Goal: Task Accomplishment & Management: Manage account settings

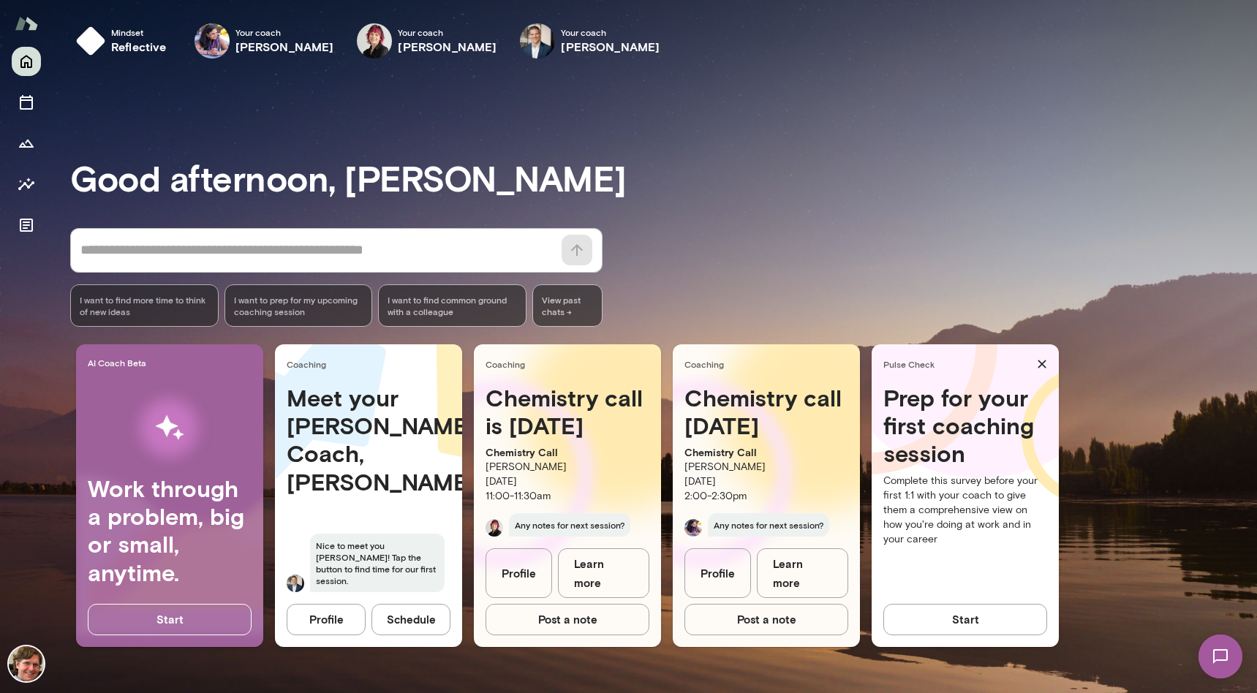
click at [560, 399] on h4 "Chemistry call is [DATE]" at bounding box center [568, 412] width 164 height 56
click at [620, 584] on link "Learn more" at bounding box center [603, 574] width 91 height 50
click at [33, 97] on icon "Sessions" at bounding box center [27, 103] width 18 height 18
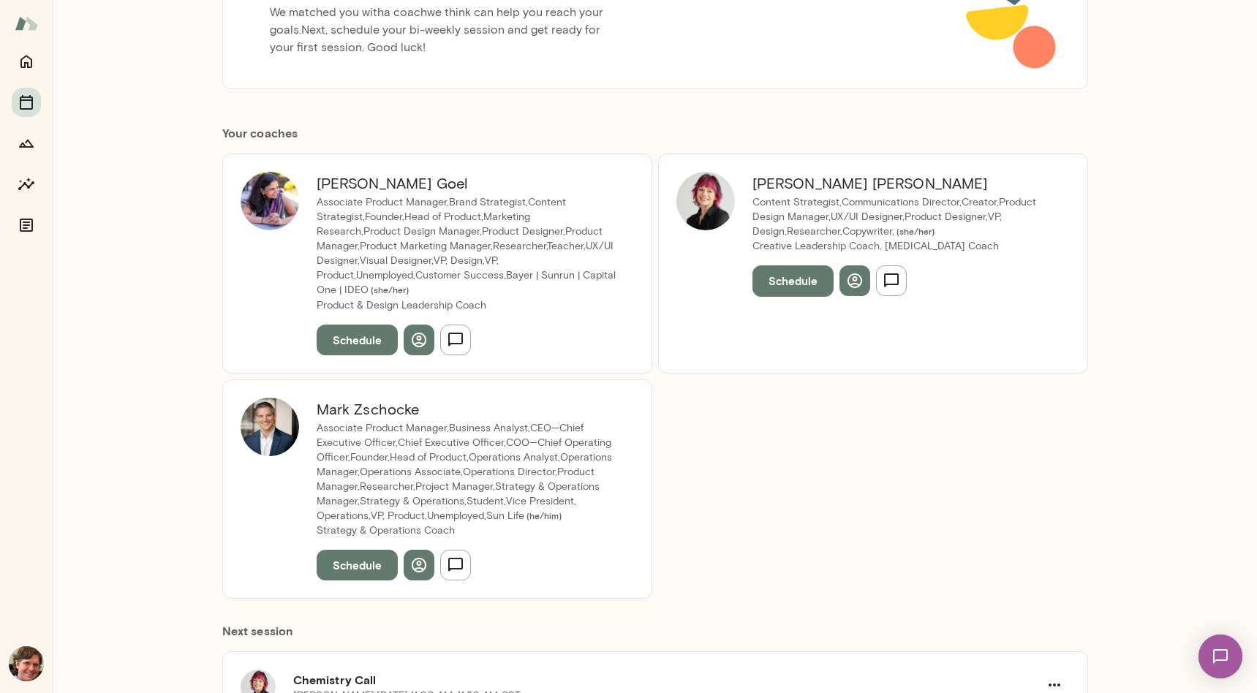
scroll to position [396, 0]
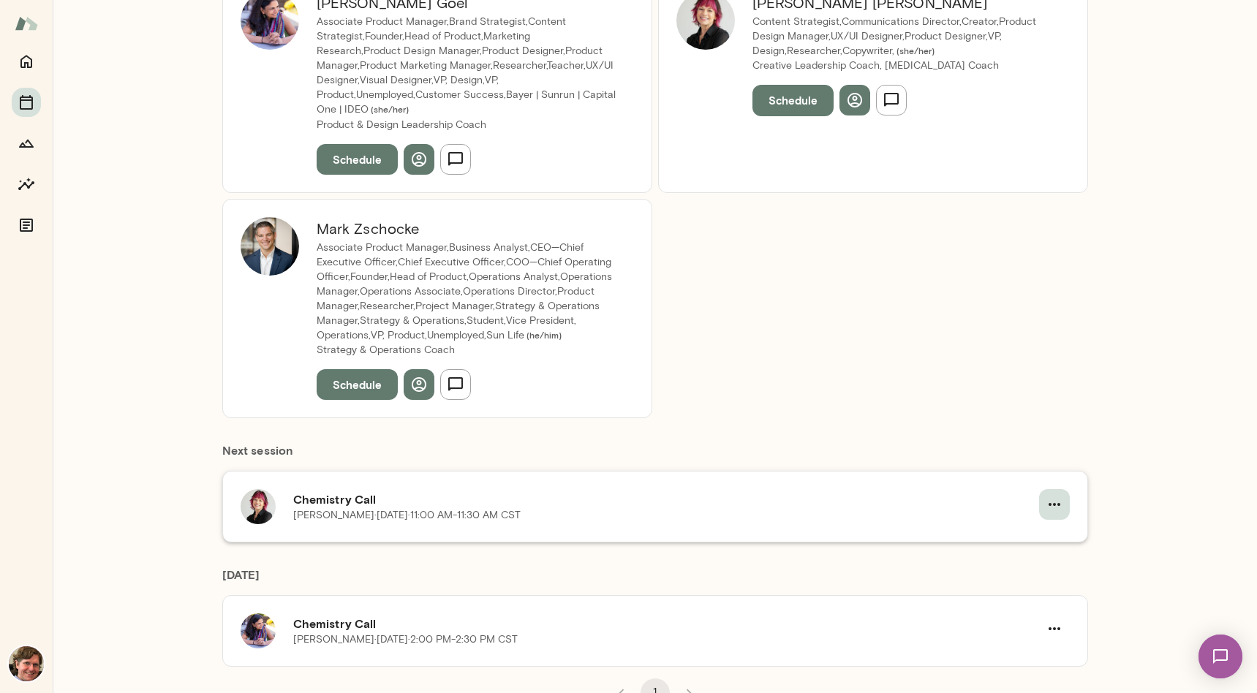
click at [1051, 496] on icon "button" at bounding box center [1055, 505] width 18 height 18
click at [1007, 552] on span "Cancel" at bounding box center [1022, 551] width 63 height 18
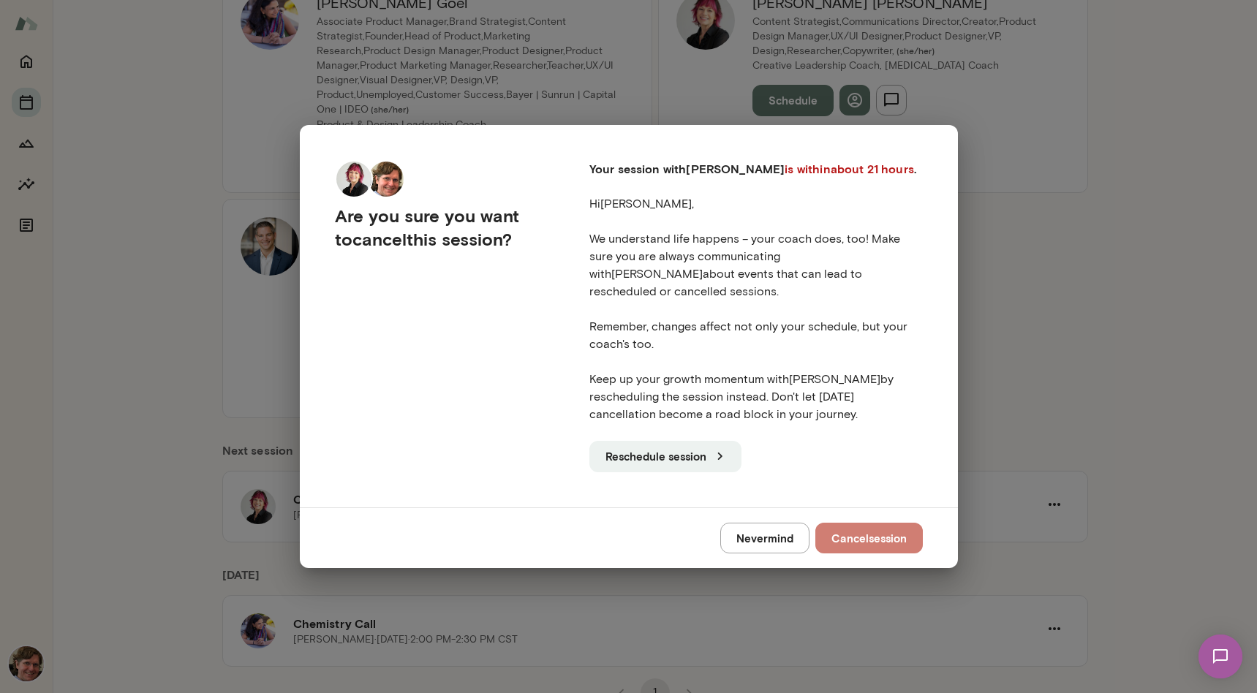
click at [856, 524] on button "Cancel session" at bounding box center [869, 538] width 108 height 31
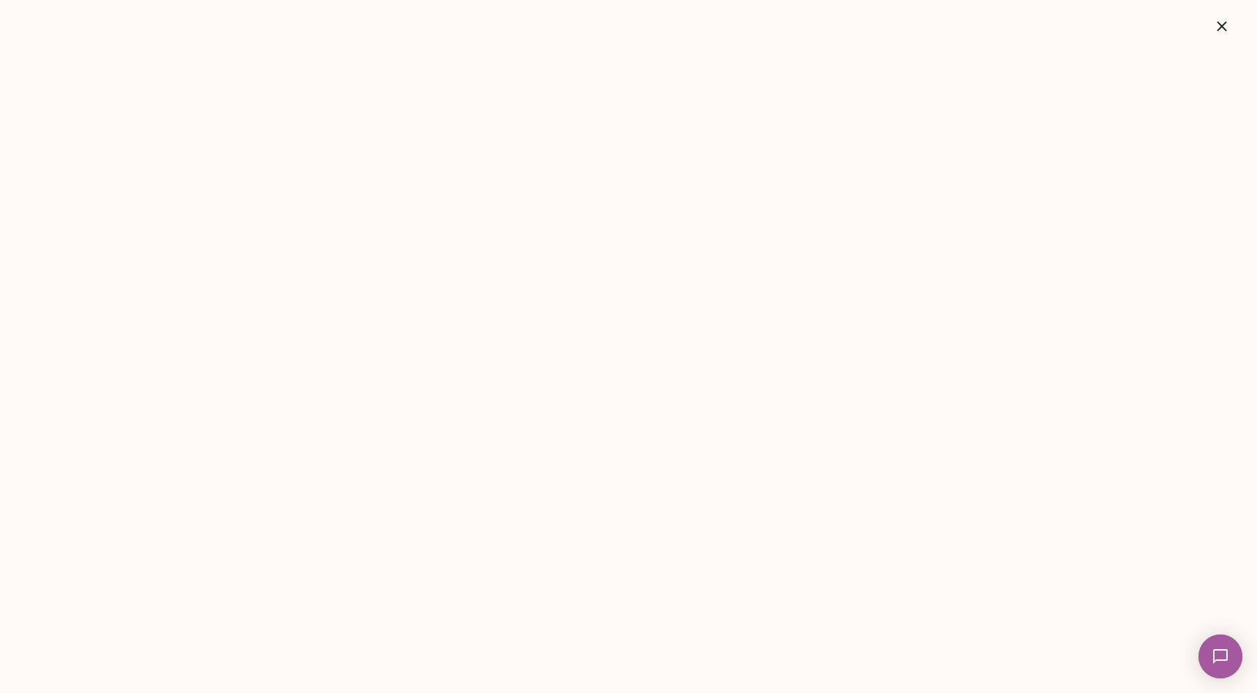
click at [1218, 25] on icon "button" at bounding box center [1222, 27] width 18 height 18
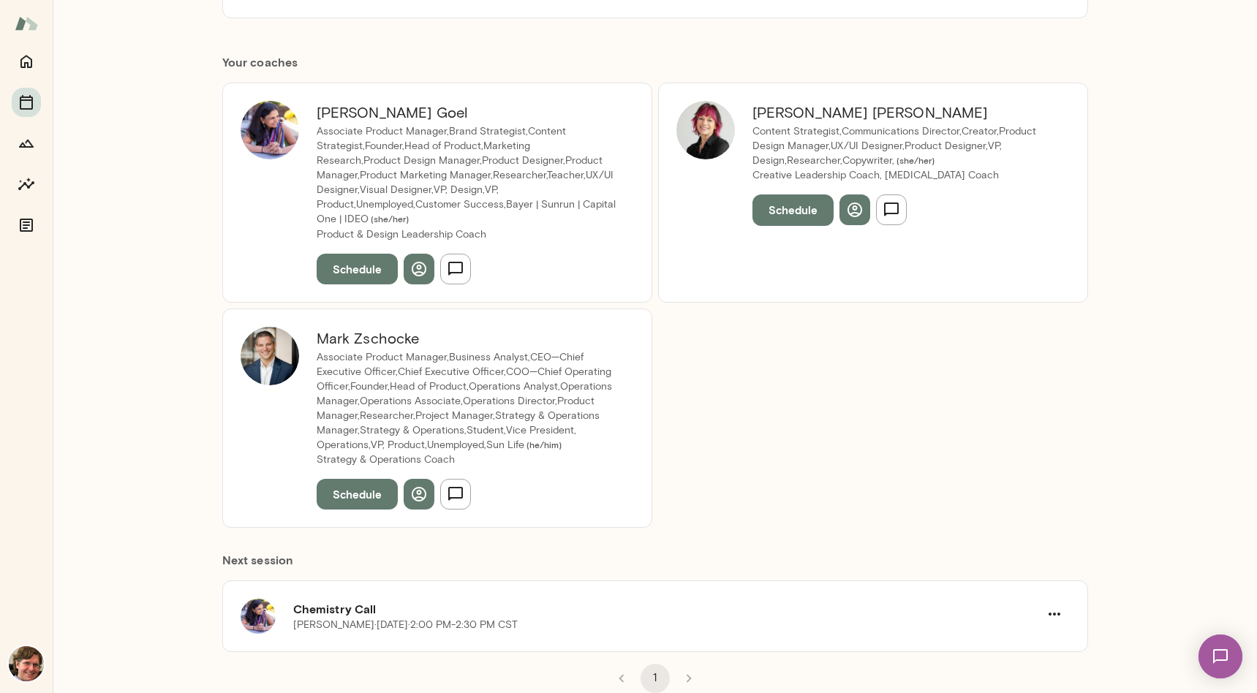
scroll to position [272, 0]
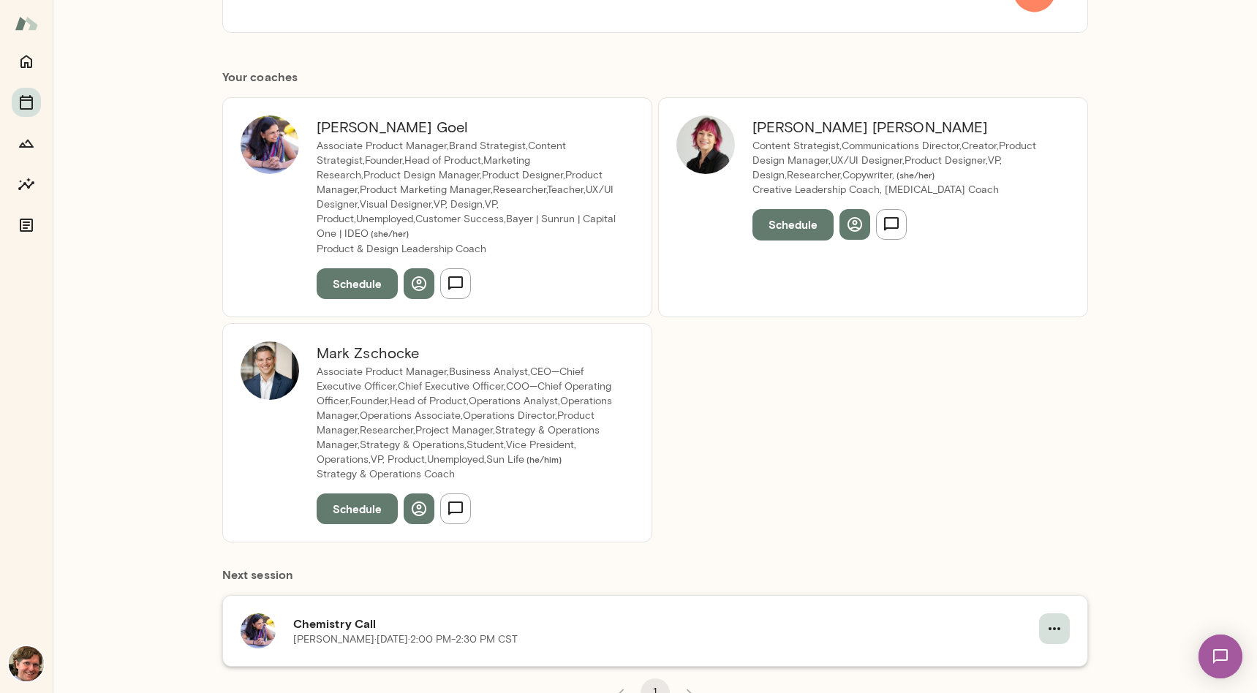
click at [1050, 620] on icon "button" at bounding box center [1055, 629] width 18 height 18
click at [1022, 660] on span "Cancel" at bounding box center [1022, 663] width 63 height 18
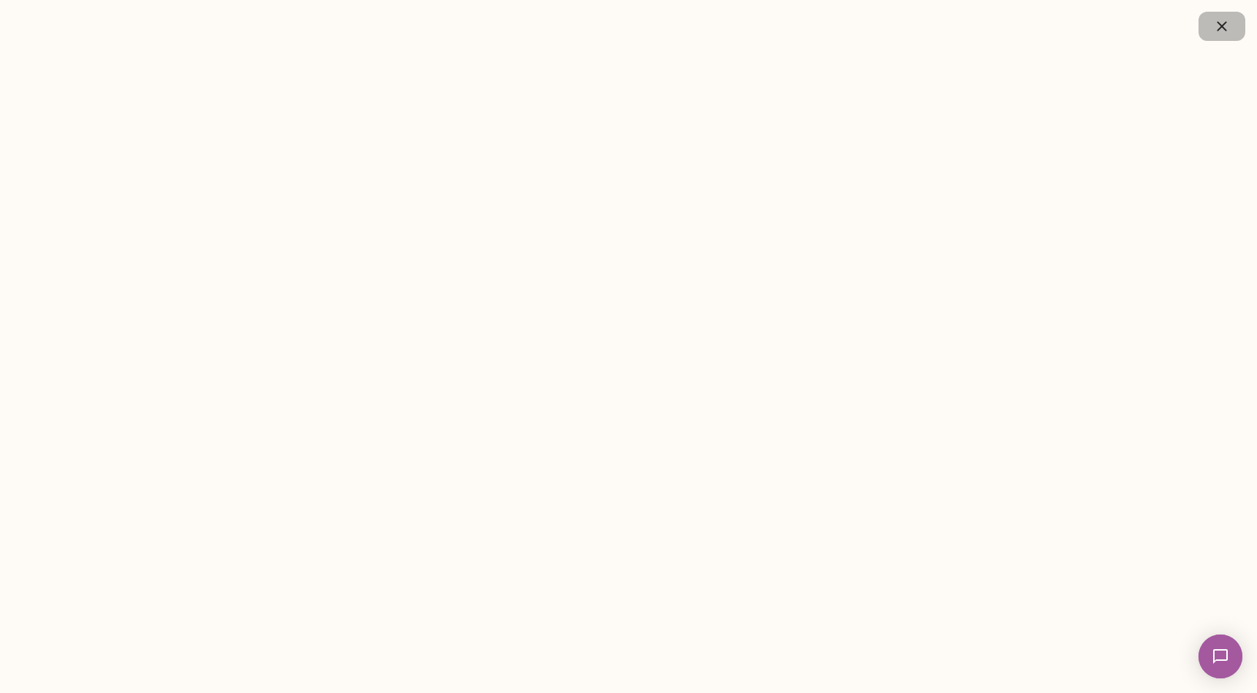
click at [1227, 20] on icon "button" at bounding box center [1222, 27] width 18 height 18
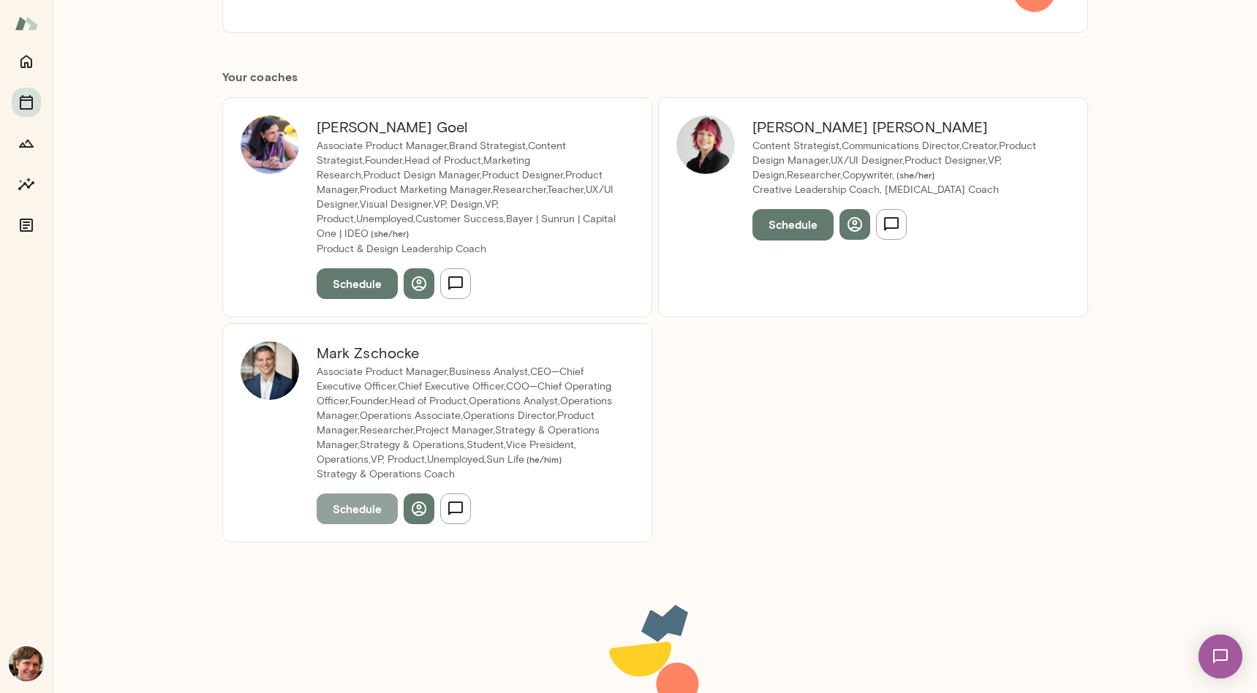
click at [345, 497] on button "Schedule" at bounding box center [357, 509] width 81 height 31
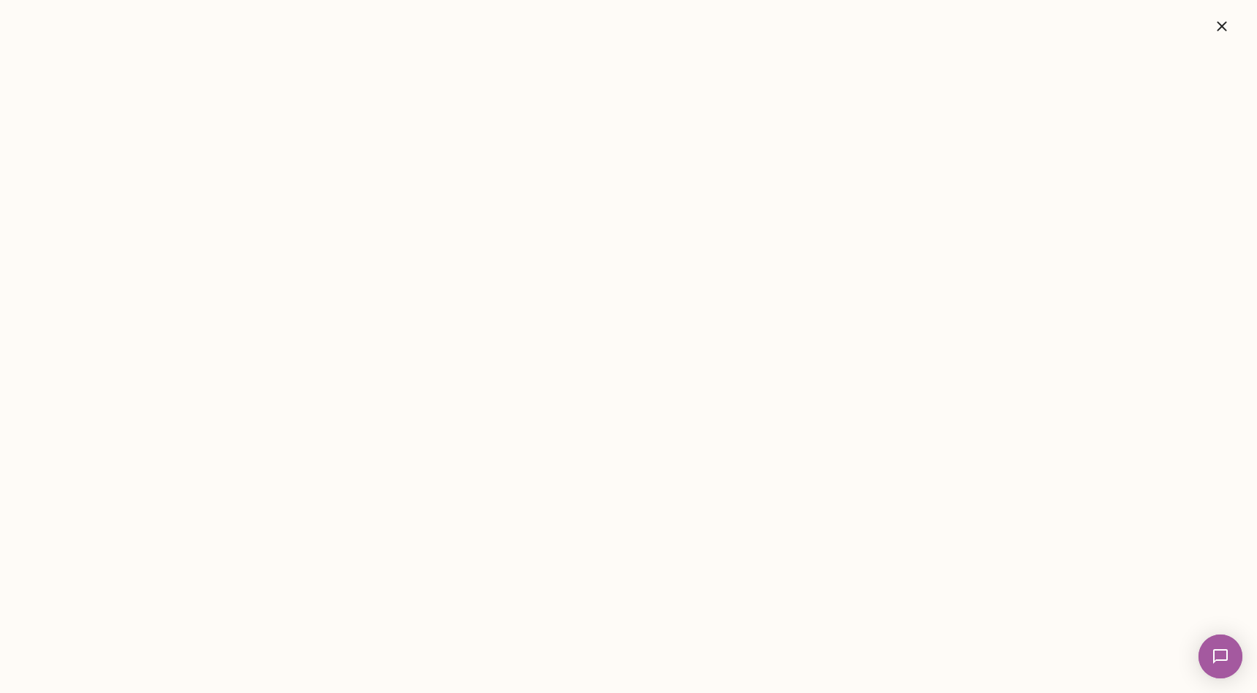
click at [1227, 24] on icon "button" at bounding box center [1222, 27] width 18 height 18
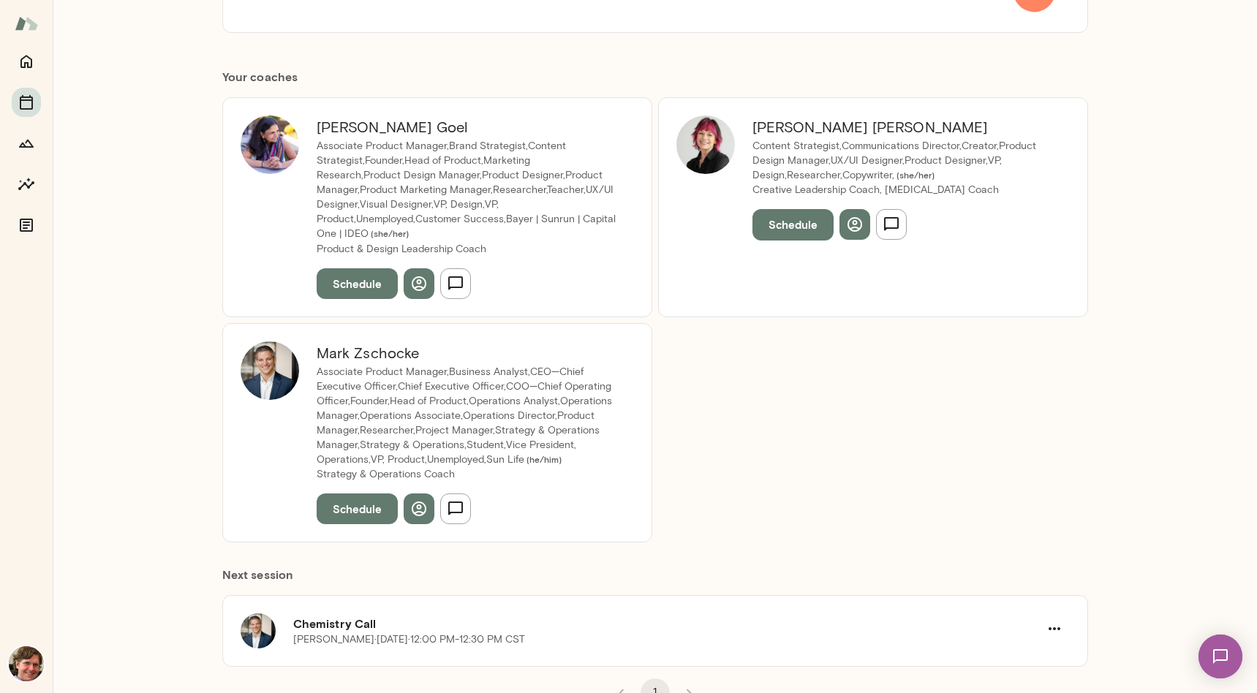
scroll to position [0, 0]
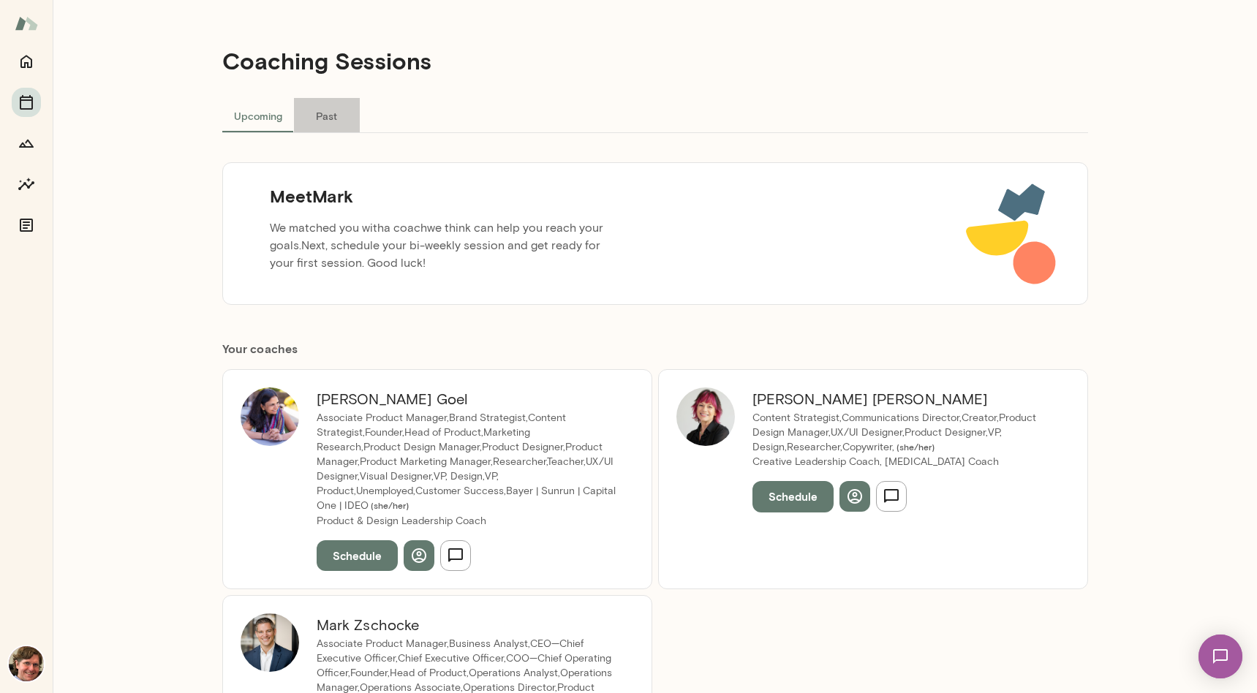
click at [322, 110] on button "Past" at bounding box center [327, 115] width 66 height 35
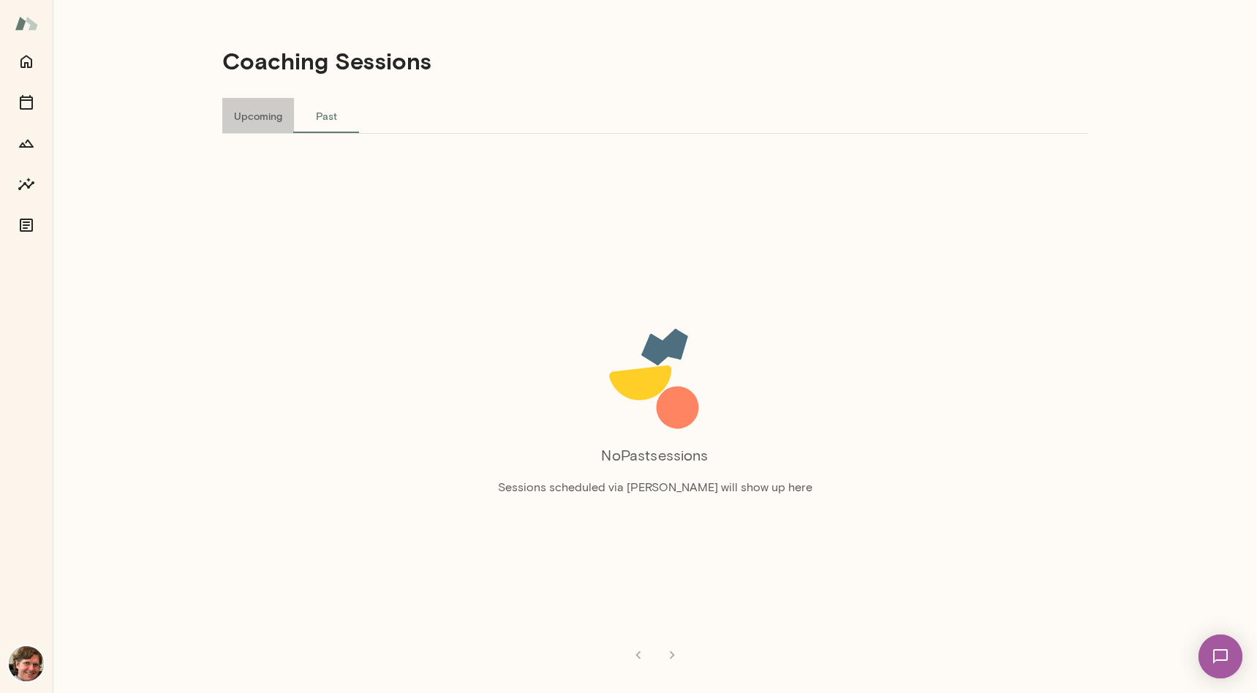
click at [276, 116] on button "Upcoming" at bounding box center [258, 115] width 72 height 35
